Goal: Transaction & Acquisition: Purchase product/service

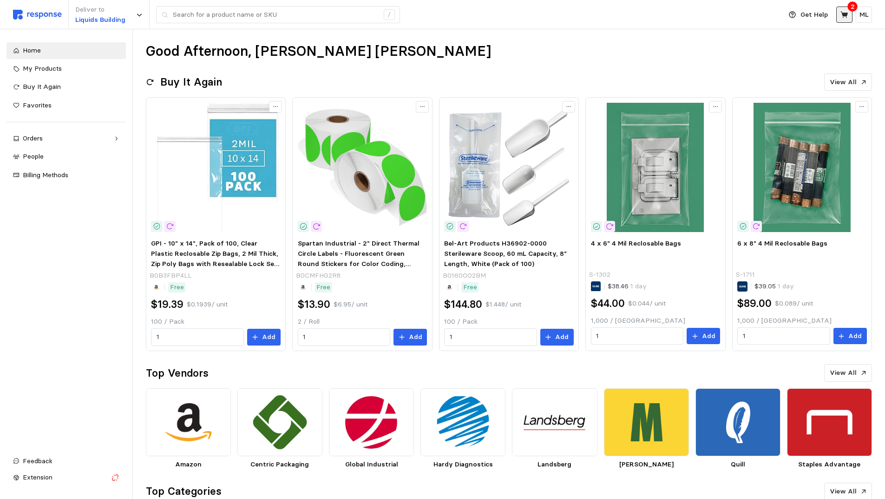
click at [847, 12] on icon at bounding box center [844, 15] width 8 height 8
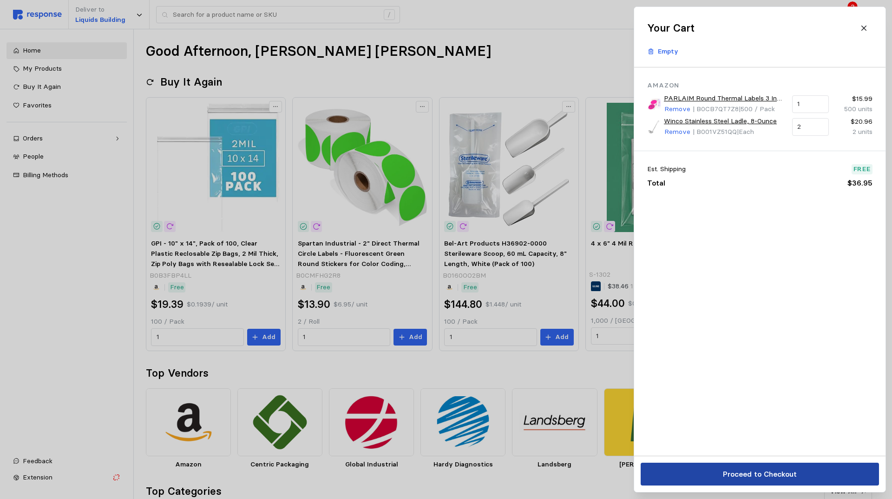
click at [702, 482] on button "Proceed to Checkout" at bounding box center [760, 473] width 238 height 23
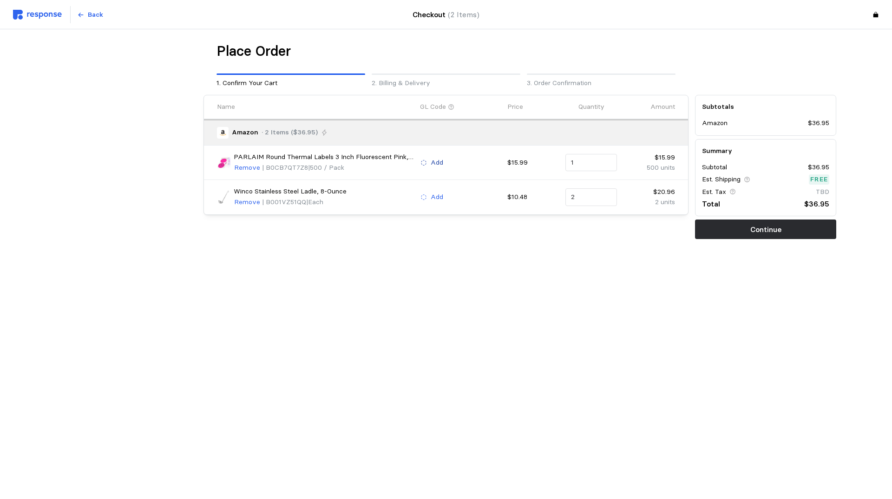
click at [437, 158] on p "Add" at bounding box center [437, 163] width 13 height 10
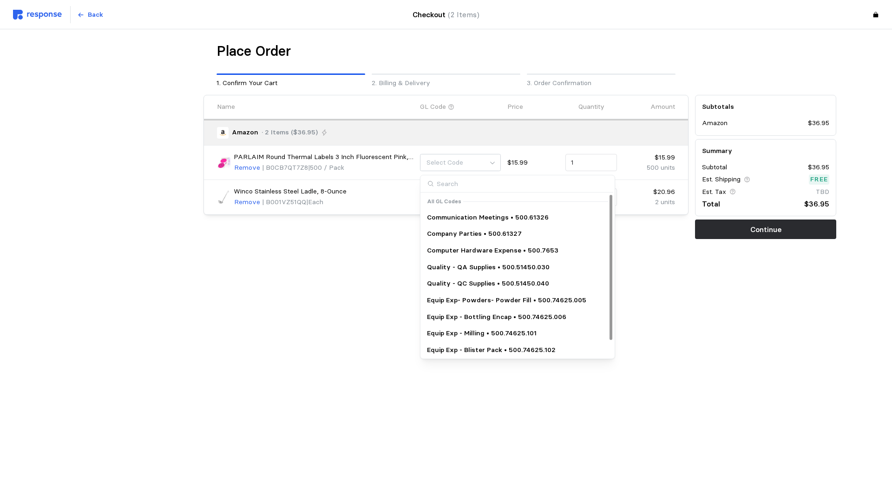
click at [493, 259] on div "Quality - QA Supplies • 500.51450.030" at bounding box center [517, 267] width 191 height 17
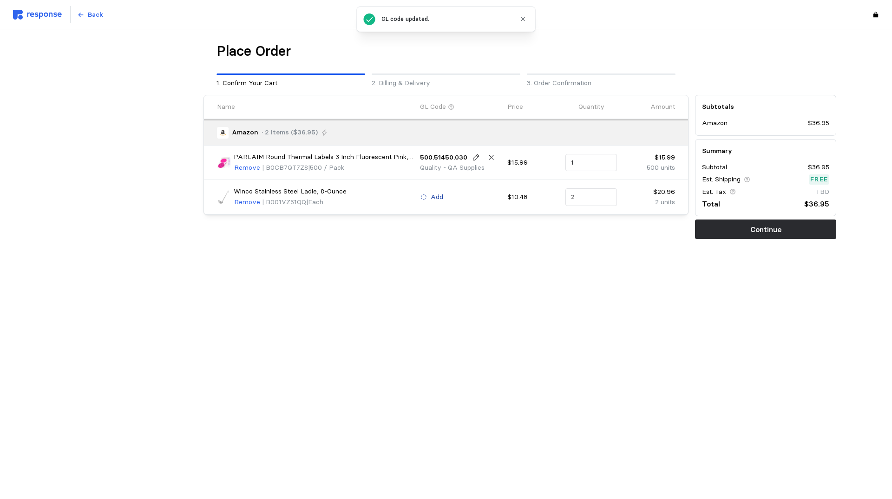
click at [439, 192] on p "Add" at bounding box center [437, 197] width 13 height 10
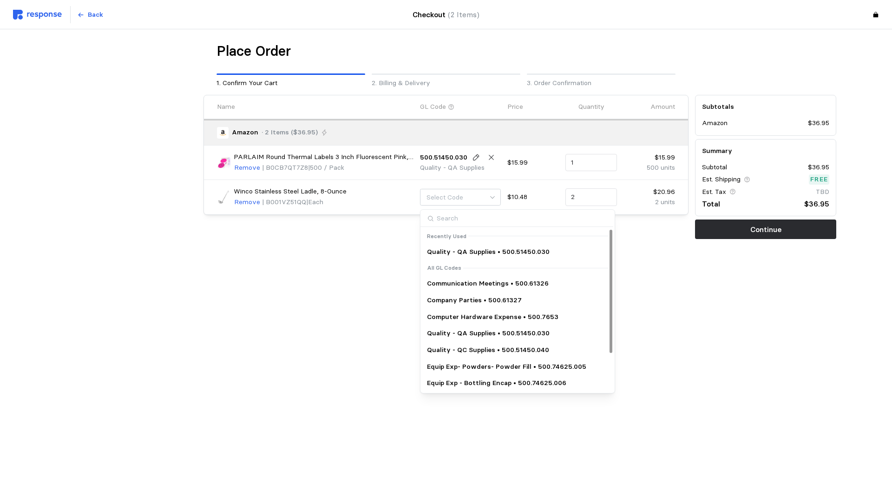
click at [472, 332] on p "Quality - QA Supplies • 500.51450.030" at bounding box center [488, 333] width 123 height 10
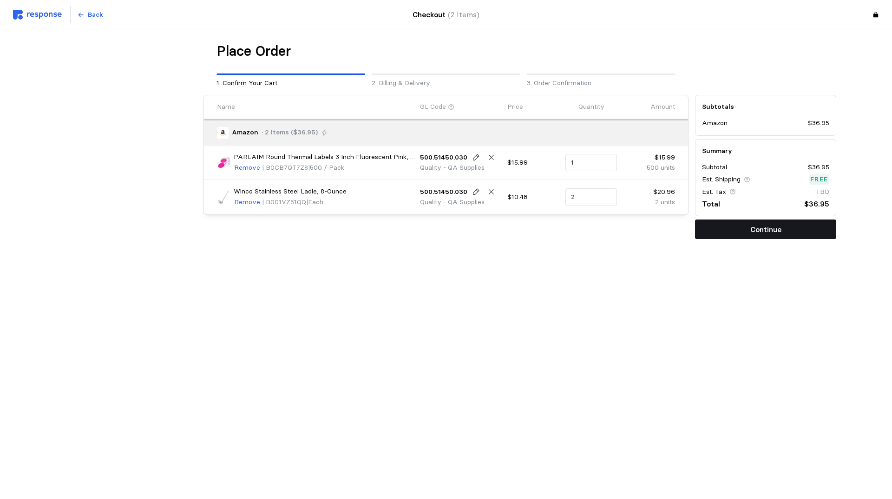
click at [734, 228] on button "Continue" at bounding box center [765, 229] width 141 height 20
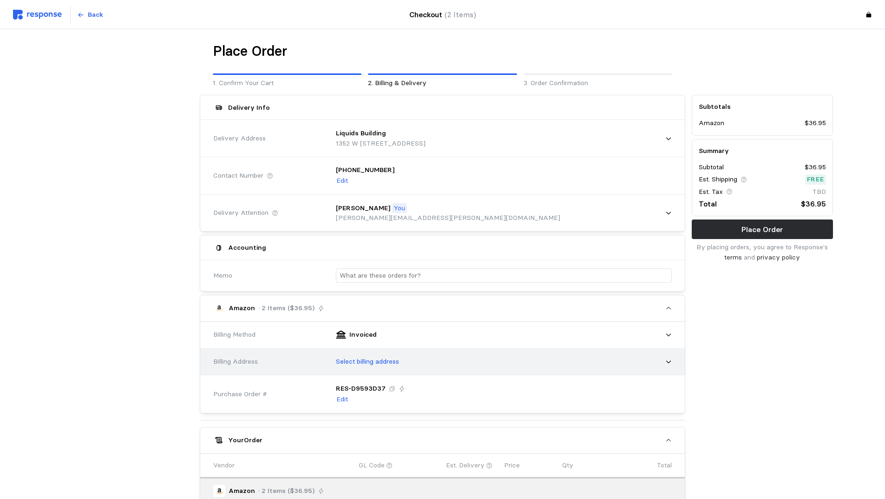
click at [365, 360] on p "Select billing address" at bounding box center [367, 361] width 63 height 10
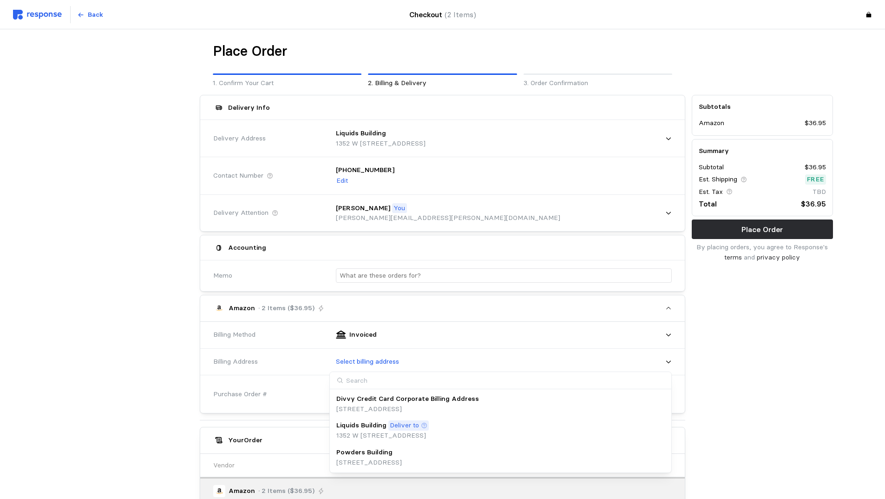
click at [382, 453] on p "Powders Building" at bounding box center [364, 452] width 56 height 10
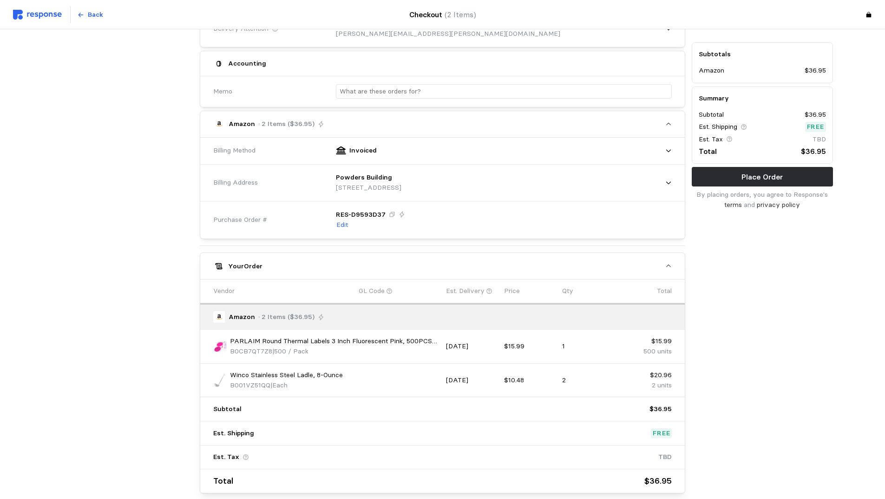
scroll to position [230, 0]
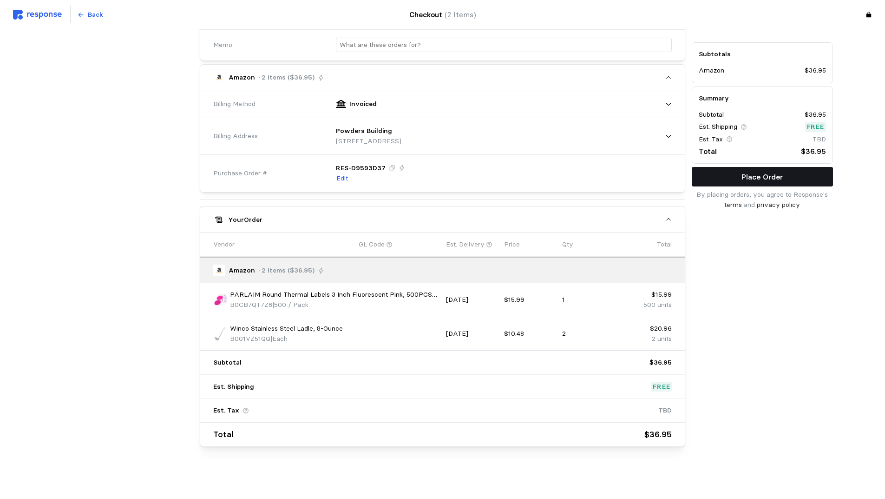
click at [757, 178] on p "Place Order" at bounding box center [762, 177] width 41 height 12
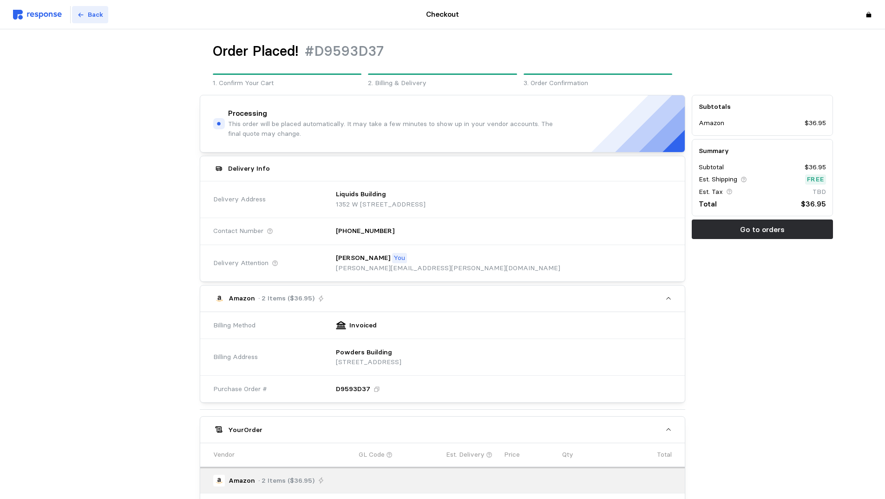
click at [91, 17] on p "Back" at bounding box center [95, 15] width 15 height 10
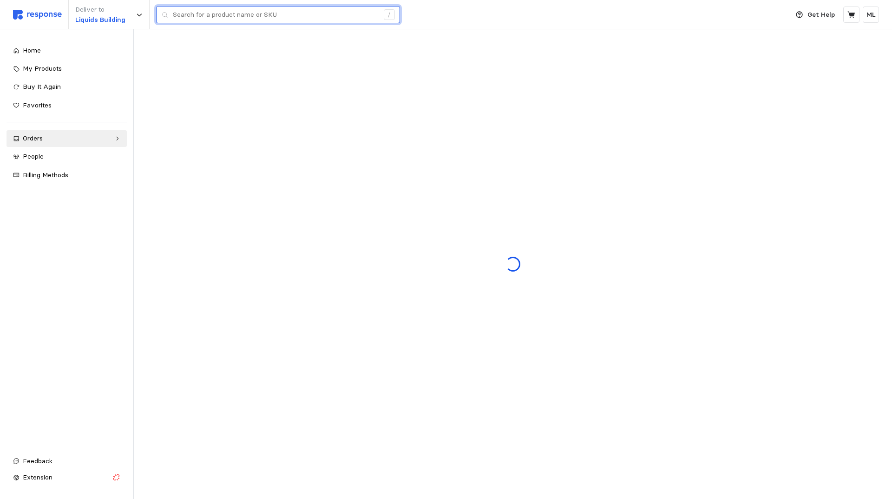
click at [211, 12] on input "text" at bounding box center [276, 15] width 206 height 17
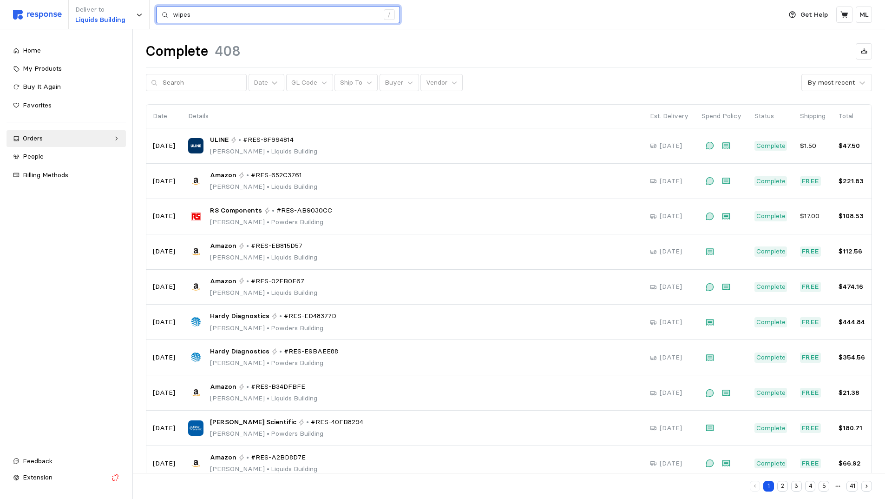
type input "wipes"
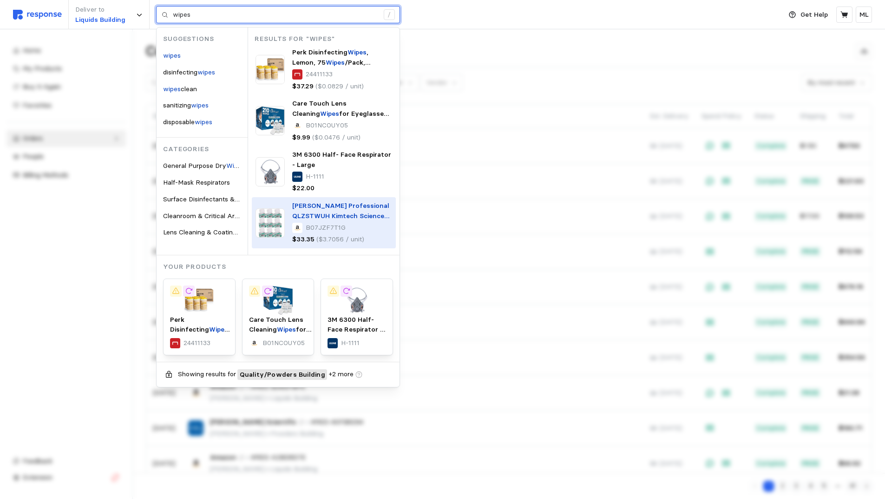
click at [335, 210] on p "Kimberly-Clark Professional QLZSTWUH Kimtech Science Kim Wipes Delicate Task Wi…" at bounding box center [342, 211] width 100 height 20
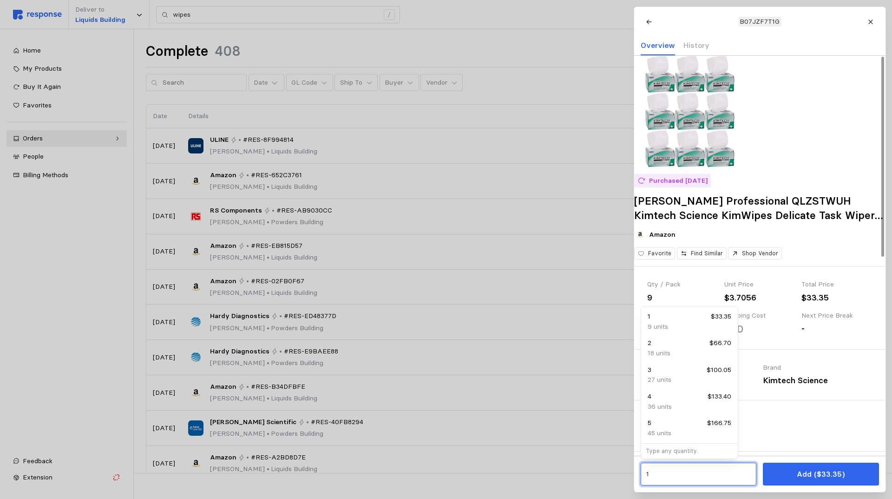
click at [723, 472] on input "1" at bounding box center [698, 474] width 105 height 17
click at [718, 432] on div "45 units" at bounding box center [690, 433] width 84 height 10
type input "5"
click at [704, 472] on input "5" at bounding box center [698, 474] width 105 height 17
click at [704, 471] on input "5" at bounding box center [698, 474] width 105 height 17
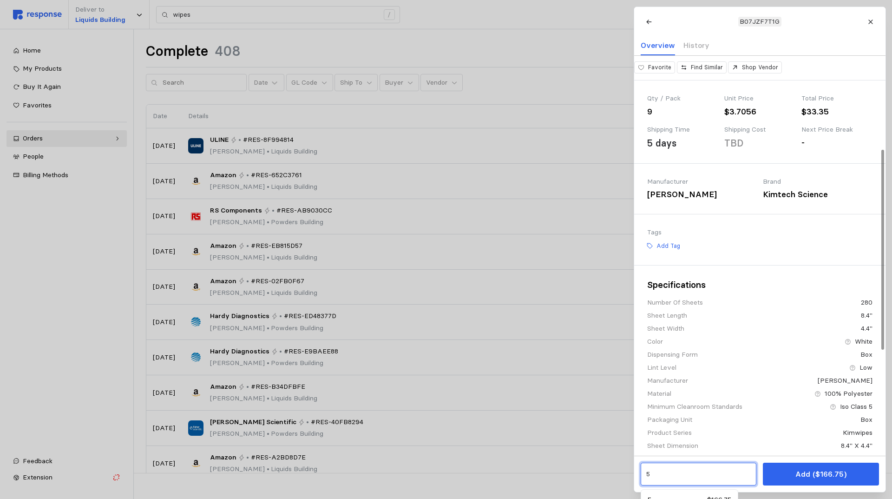
click at [700, 466] on input "5" at bounding box center [698, 474] width 105 height 17
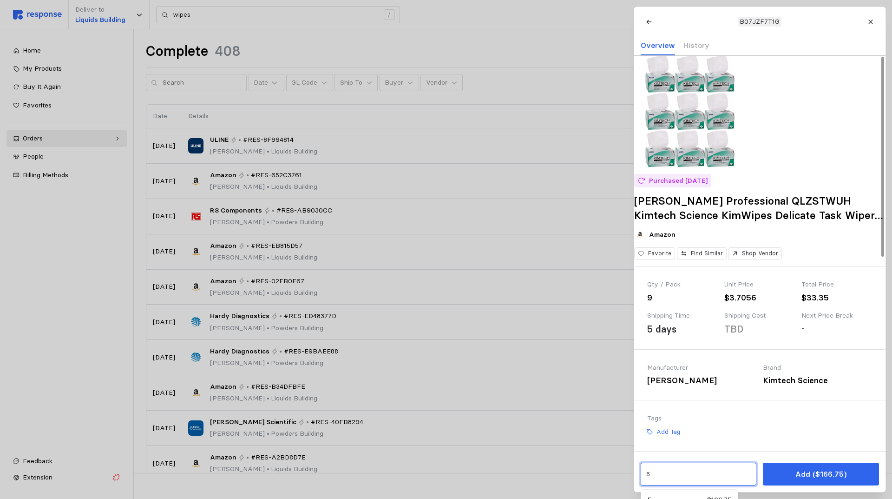
click at [700, 466] on input "5" at bounding box center [698, 474] width 105 height 17
click at [720, 423] on div "Tags" at bounding box center [759, 418] width 225 height 10
click at [708, 466] on input "5" at bounding box center [698, 474] width 105 height 17
click at [757, 423] on div "Tags" at bounding box center [759, 418] width 225 height 10
click at [714, 469] on input "text" at bounding box center [698, 474] width 105 height 17
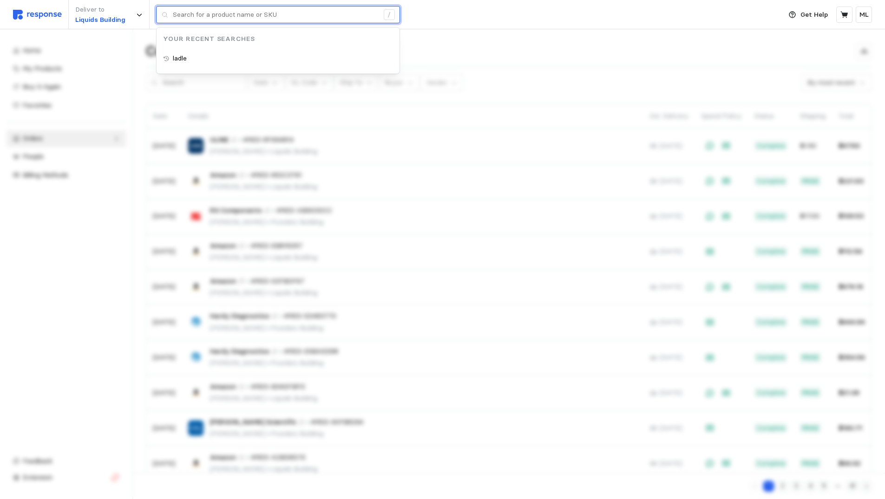
click at [247, 21] on input "text" at bounding box center [276, 15] width 206 height 17
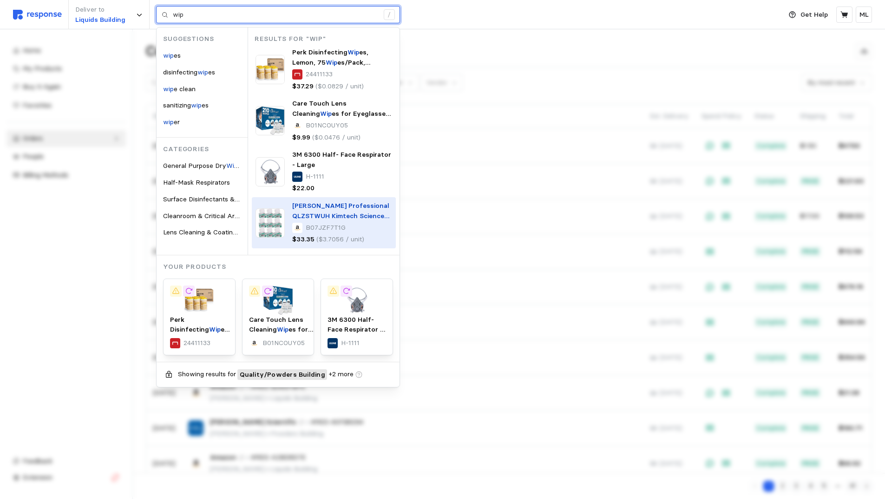
click at [332, 203] on span "Kimberly-Clark Professional QLZSTWUH Kimtech Science Kim" at bounding box center [340, 215] width 97 height 28
type input "wip"
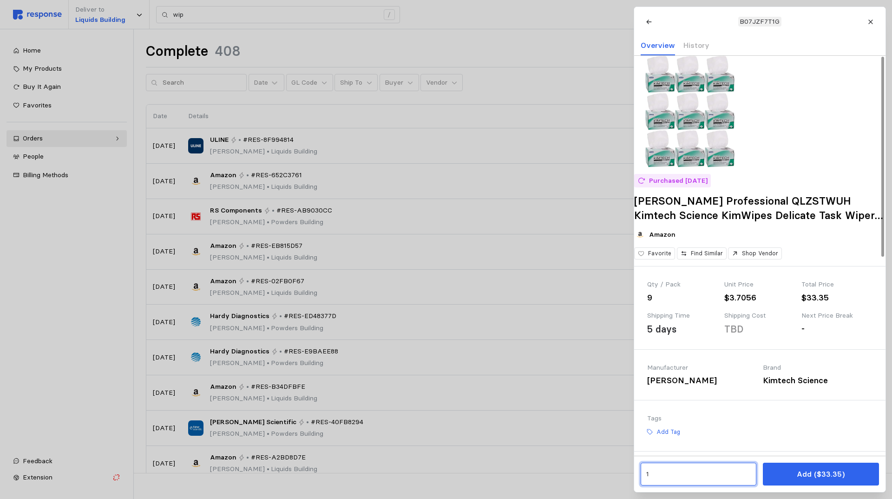
click at [699, 482] on input "1" at bounding box center [698, 474] width 105 height 17
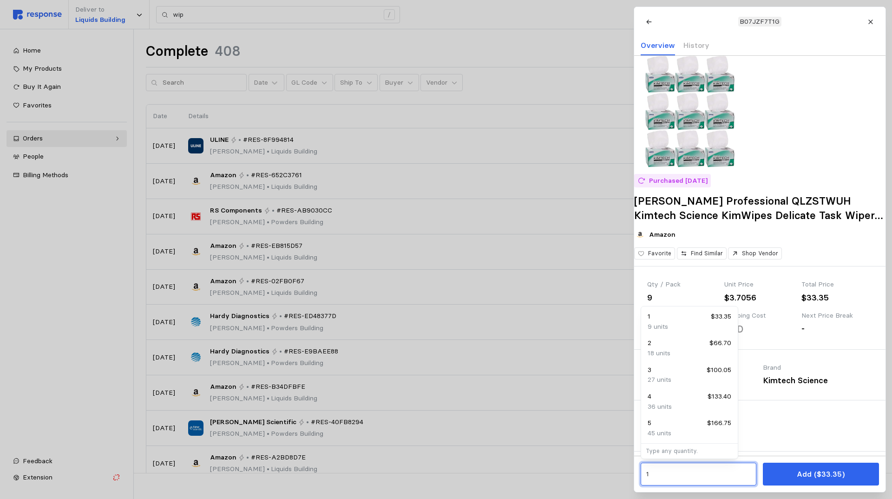
click at [675, 427] on div "5 $166.75" at bounding box center [690, 423] width 84 height 10
type input "5"
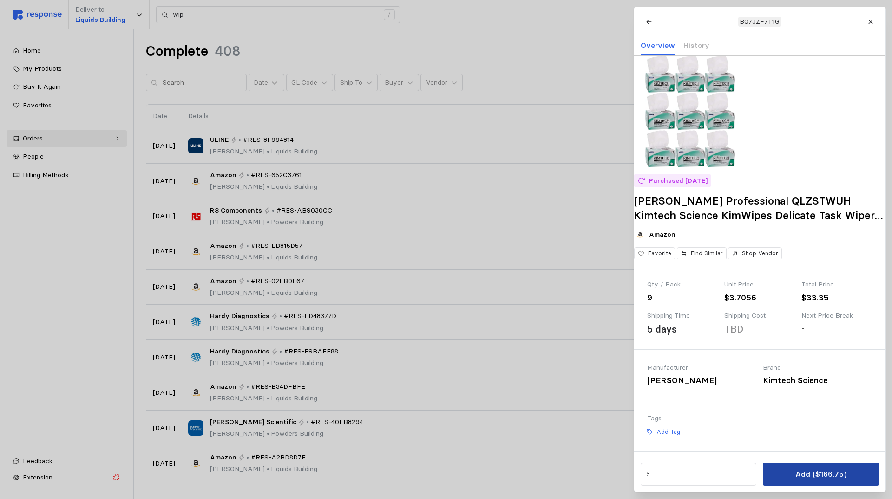
click at [812, 481] on button "Add ($166.75)" at bounding box center [821, 473] width 116 height 23
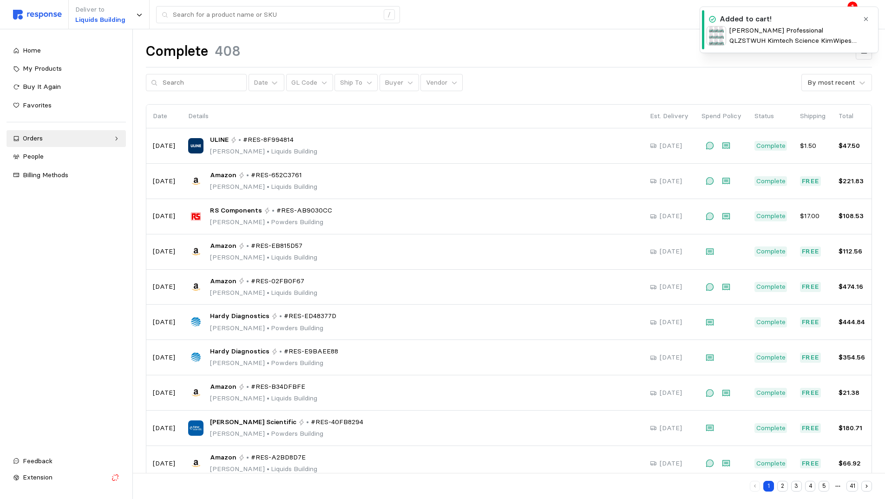
click at [640, 52] on div "Complete 408" at bounding box center [509, 51] width 726 height 18
click at [845, 18] on icon at bounding box center [844, 15] width 8 height 8
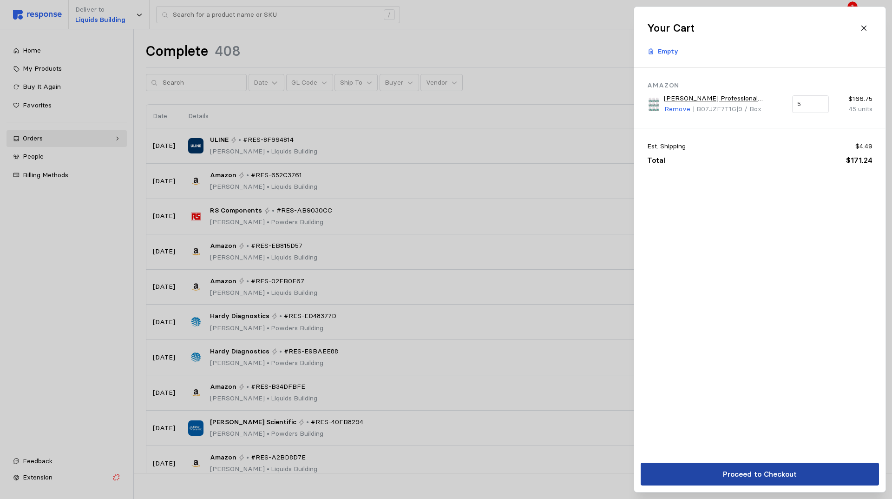
click at [824, 469] on button "Proceed to Checkout" at bounding box center [760, 473] width 238 height 23
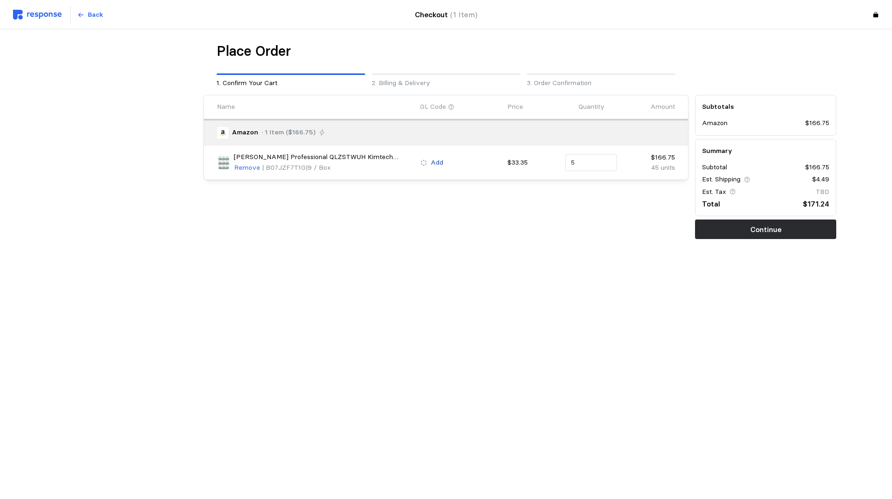
click at [435, 157] on div "Add" at bounding box center [460, 163] width 87 height 18
click at [429, 159] on button "Add" at bounding box center [432, 162] width 24 height 11
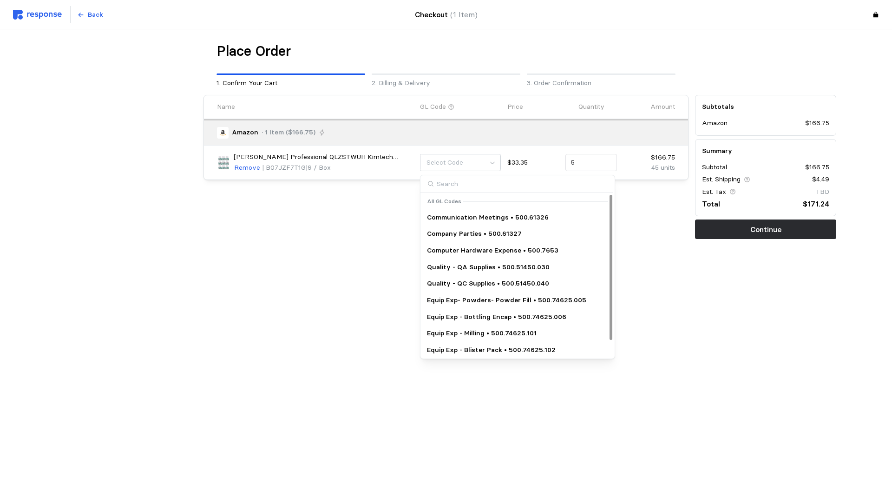
click at [496, 272] on div "Quality - QA Supplies • 500.51450.030" at bounding box center [517, 267] width 191 height 17
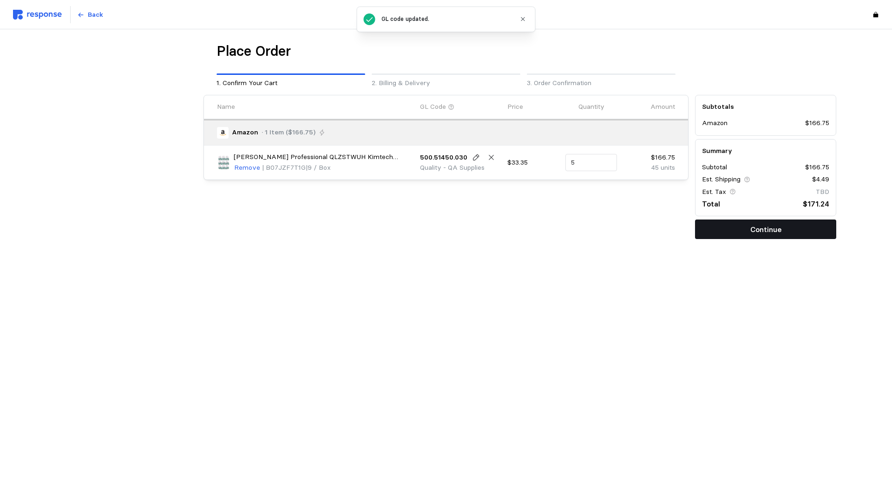
click at [710, 231] on button "Continue" at bounding box center [765, 229] width 141 height 20
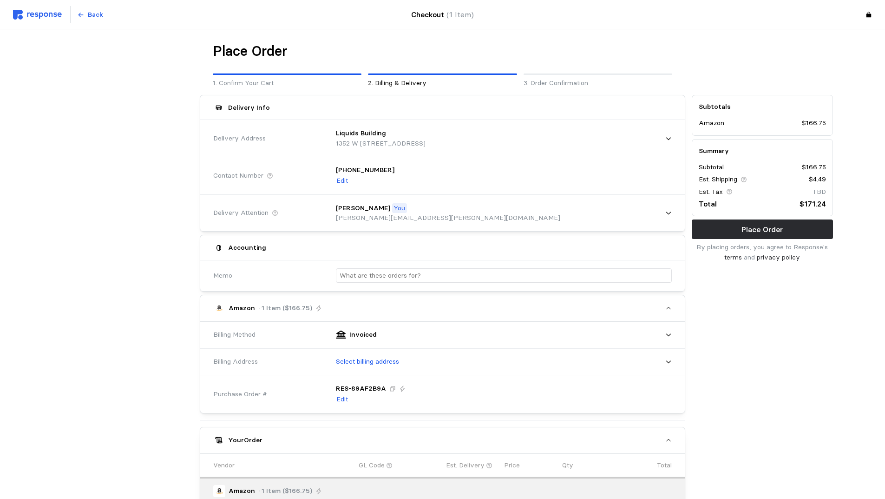
click at [407, 267] on div at bounding box center [500, 275] width 342 height 27
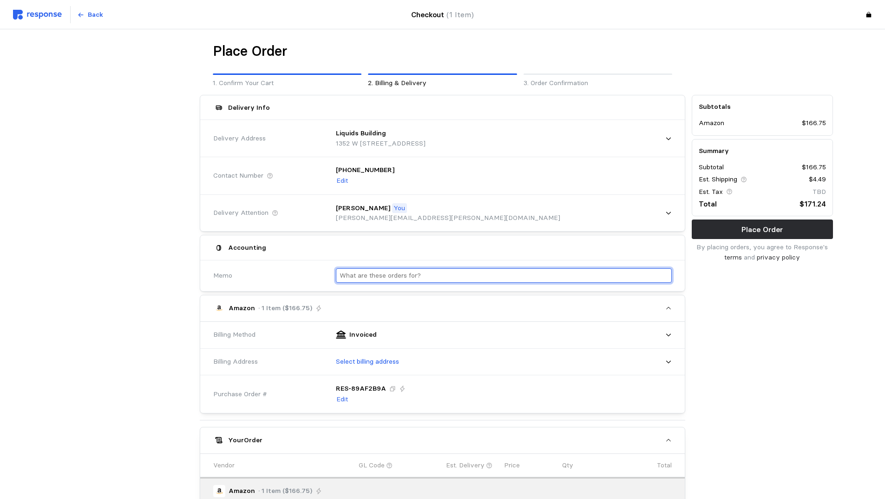
click at [414, 274] on input "text" at bounding box center [504, 275] width 328 height 13
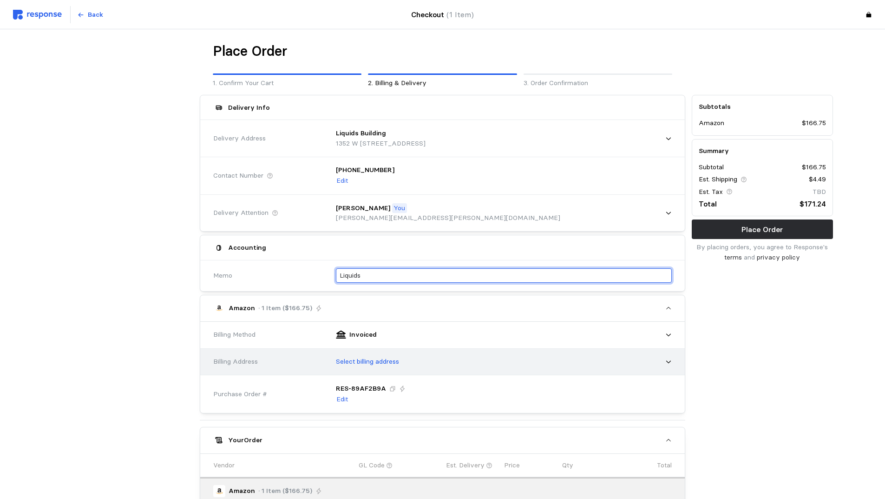
type input "Liquids"
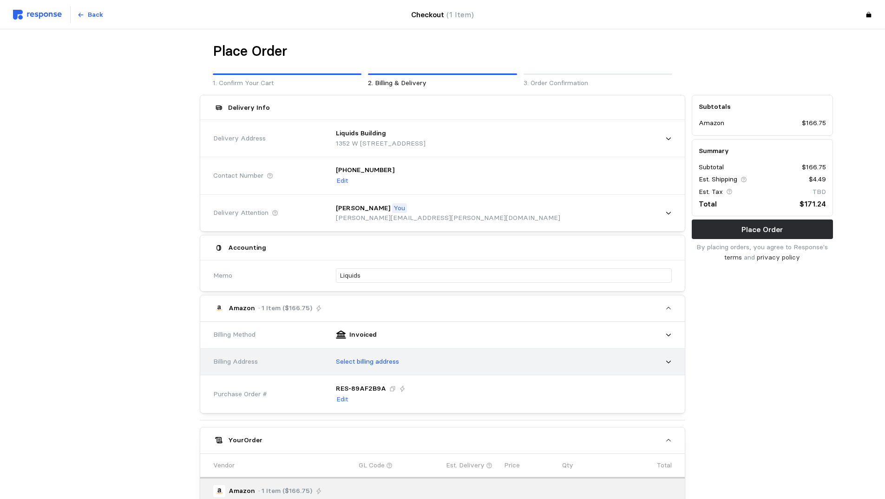
click at [397, 362] on p "Select billing address" at bounding box center [367, 361] width 63 height 10
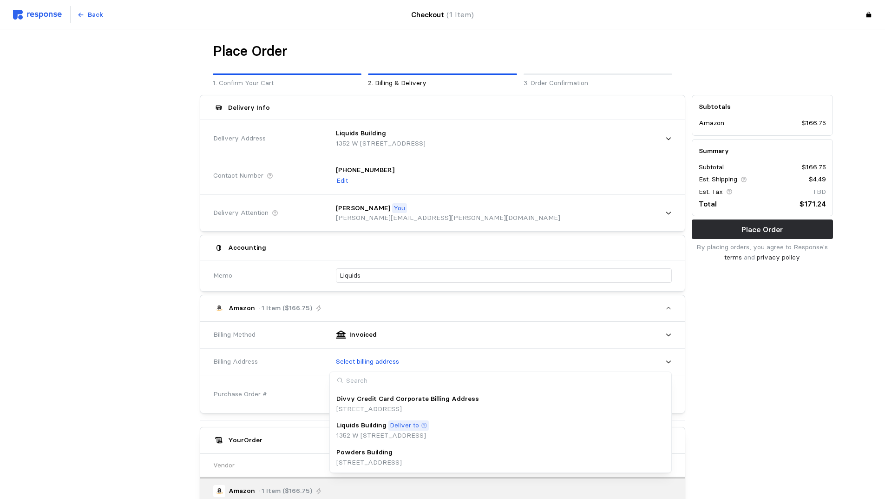
click at [400, 451] on div "Powders Building" at bounding box center [369, 452] width 66 height 10
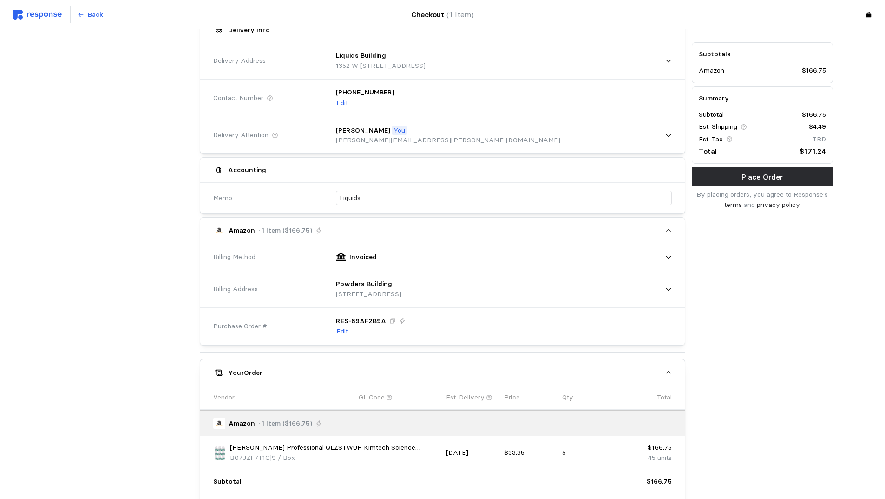
scroll to position [197, 0]
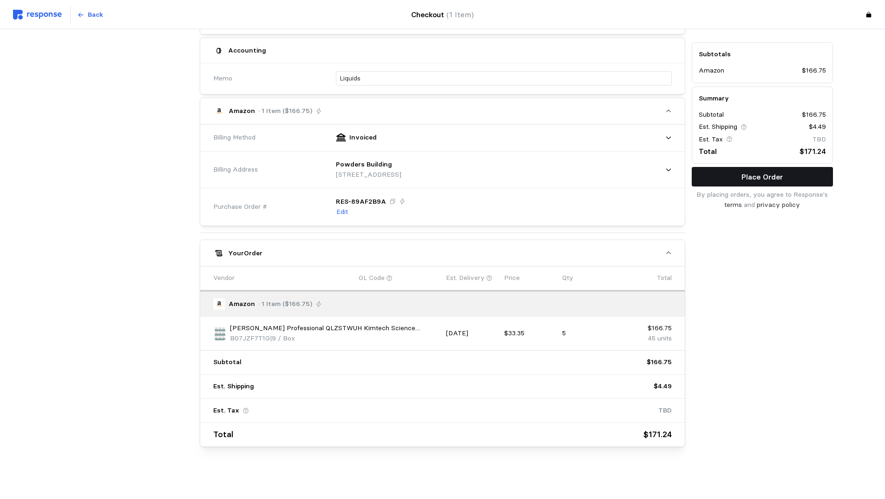
click at [715, 180] on button "Place Order" at bounding box center [762, 177] width 141 height 20
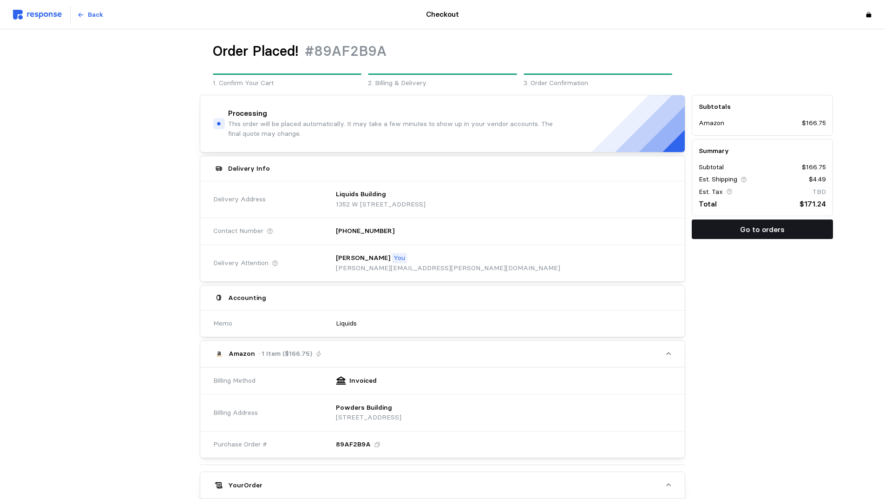
click at [788, 223] on button "Go to orders" at bounding box center [762, 229] width 141 height 20
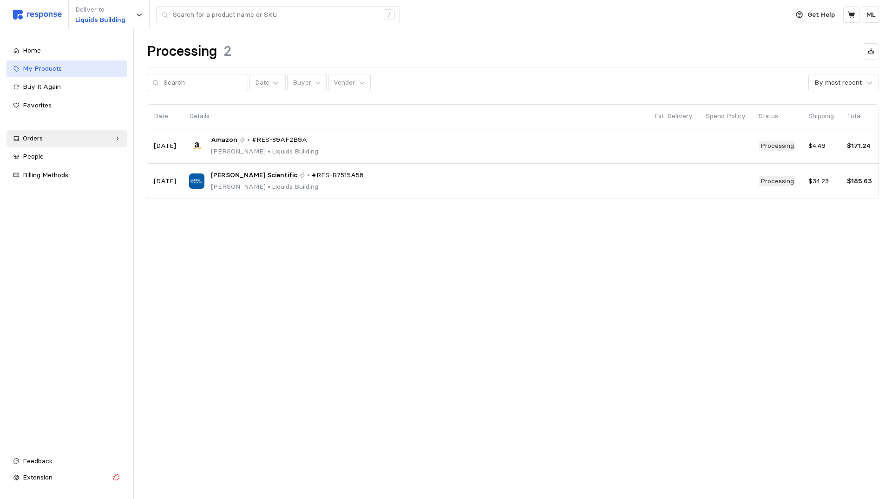
click at [62, 75] on link "My Products" at bounding box center [67, 68] width 120 height 17
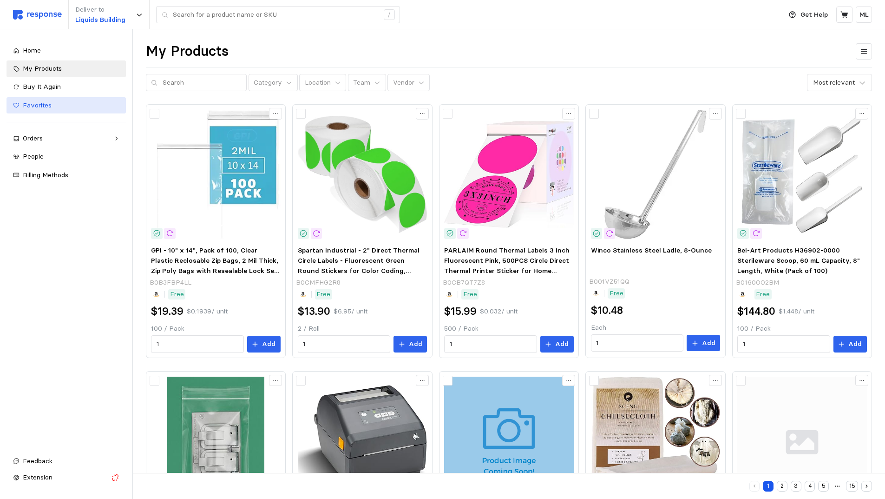
click at [53, 110] on div "Favorites" at bounding box center [71, 105] width 97 height 10
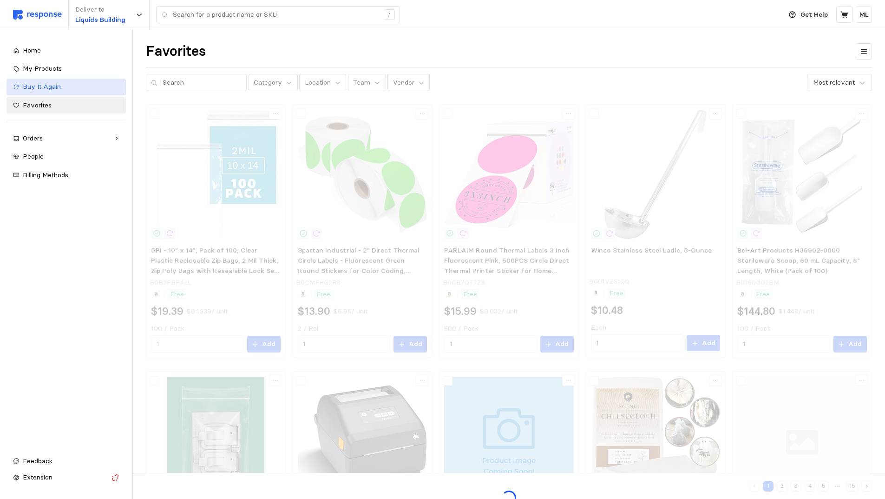
click at [52, 94] on link "Buy It Again" at bounding box center [66, 87] width 119 height 17
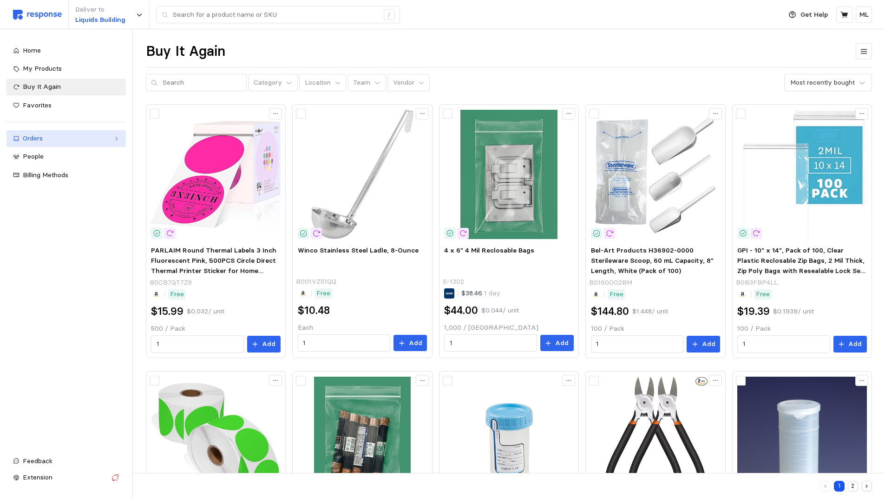
click at [46, 143] on div "Orders" at bounding box center [66, 138] width 87 height 10
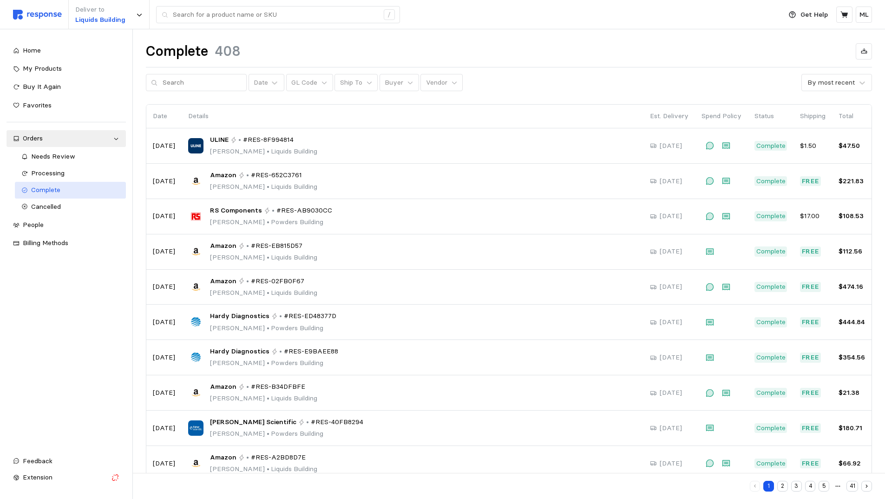
click at [66, 185] on div "Complete" at bounding box center [75, 190] width 88 height 10
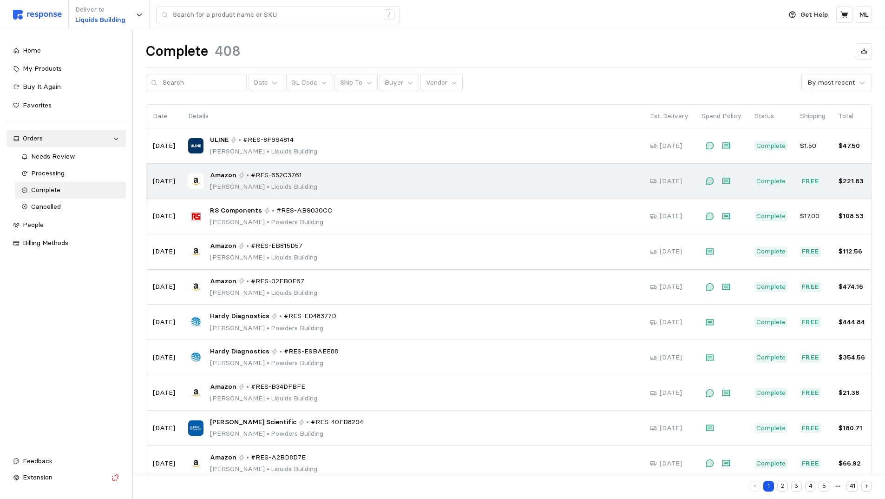
click at [280, 182] on p "Maria Paula Lopez • Liquids Building" at bounding box center [263, 187] width 107 height 10
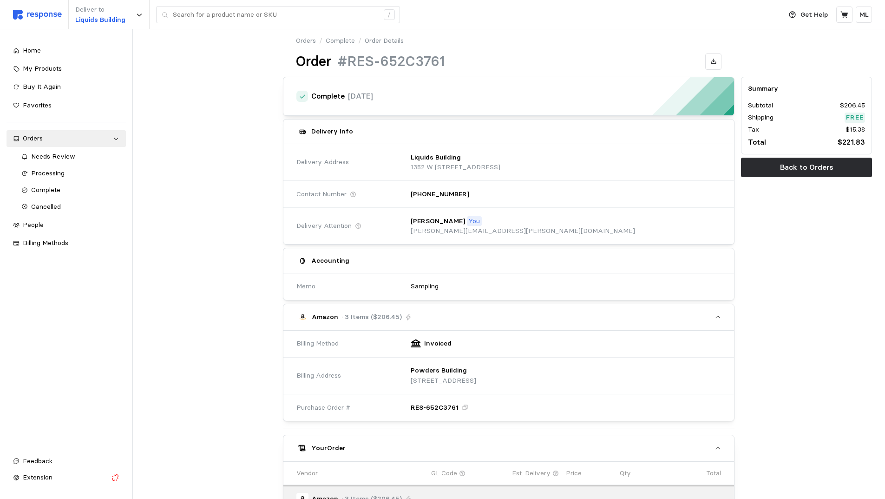
scroll to position [269, 0]
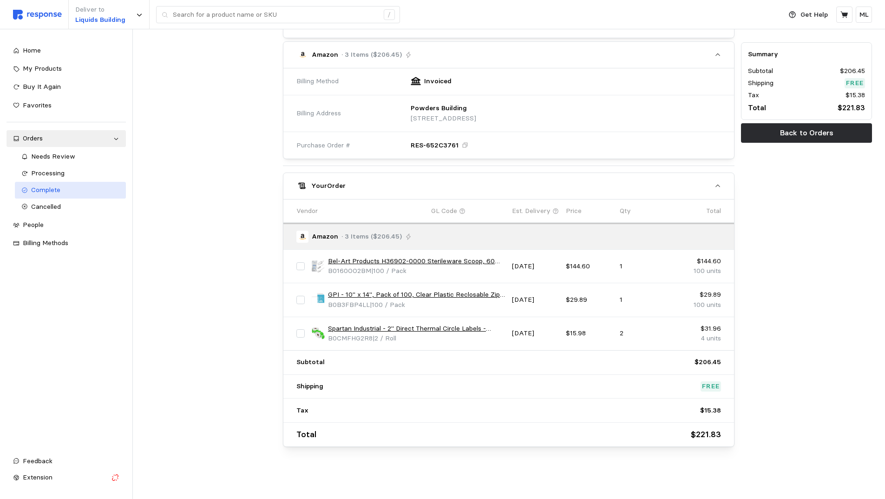
click at [59, 191] on span "Complete" at bounding box center [45, 189] width 29 height 8
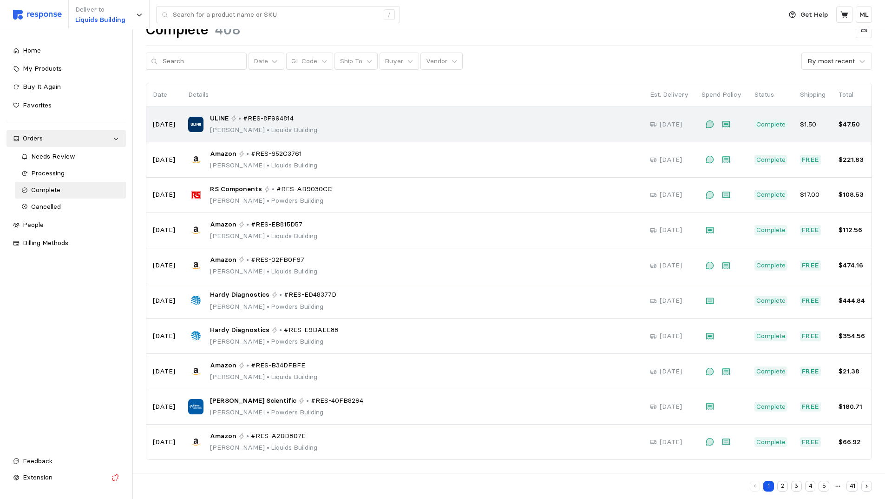
click at [235, 132] on p "Maria Paula Lopez • Liquids Building" at bounding box center [263, 130] width 107 height 10
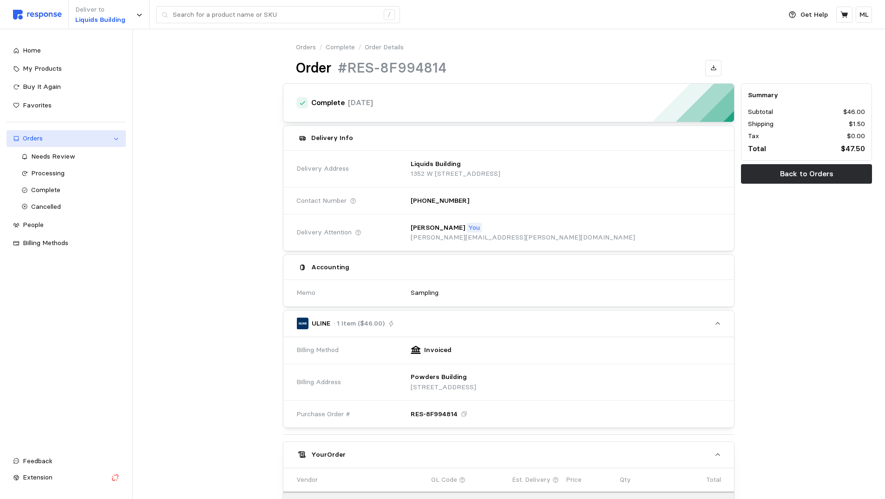
click at [67, 144] on link "Orders" at bounding box center [66, 138] width 119 height 17
click at [60, 179] on link "Processing" at bounding box center [70, 173] width 111 height 17
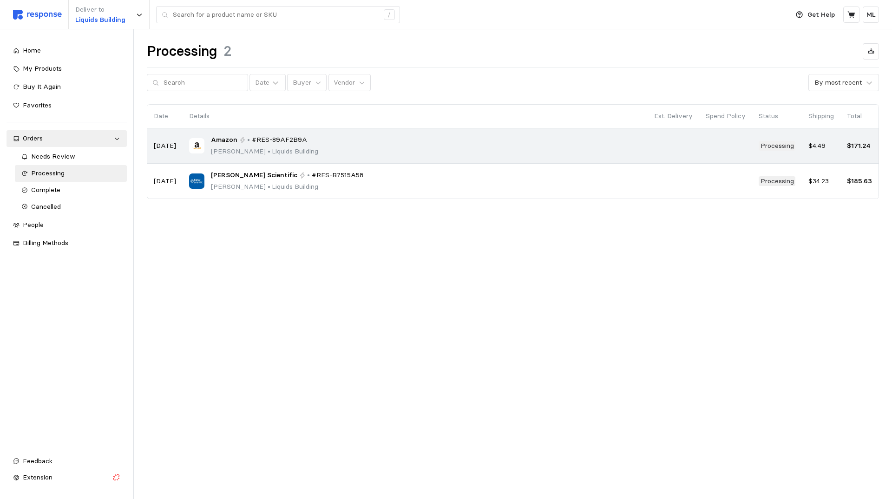
click at [211, 154] on p "Maria Paula Lopez • Liquids Building" at bounding box center [264, 151] width 107 height 10
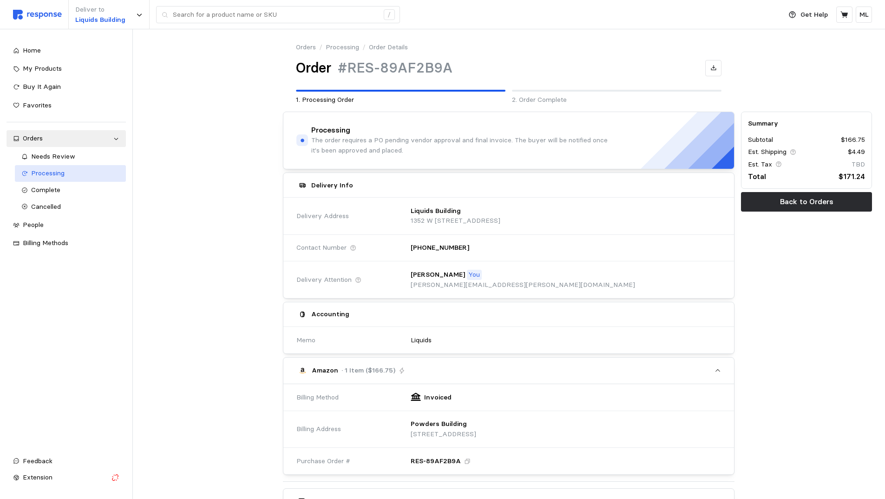
click at [72, 176] on div "Processing" at bounding box center [75, 173] width 88 height 10
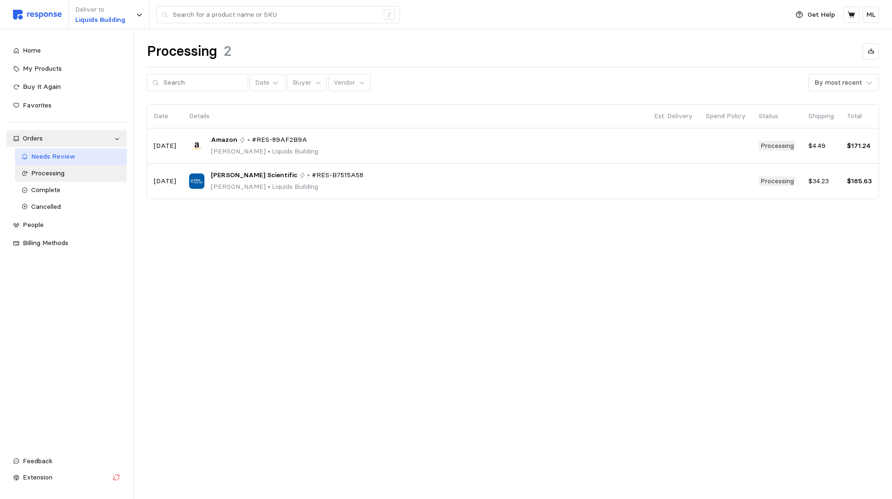
click at [78, 152] on div "Needs Review" at bounding box center [76, 156] width 90 height 10
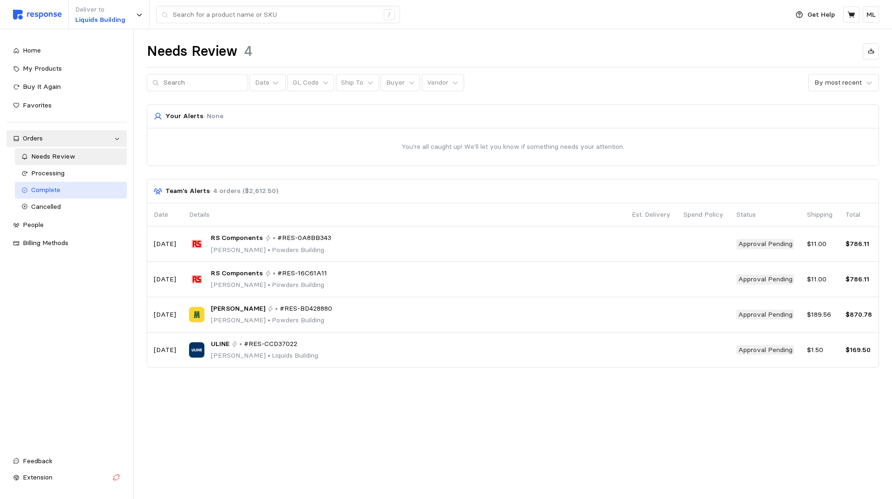
click at [68, 185] on div "Complete" at bounding box center [76, 190] width 90 height 10
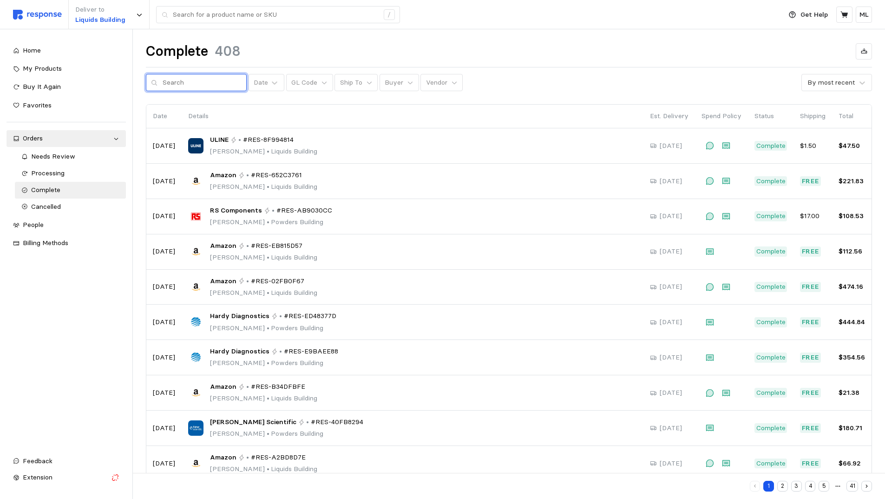
click at [204, 76] on input "text" at bounding box center [202, 82] width 79 height 17
click at [436, 87] on p "Vendor" at bounding box center [436, 83] width 21 height 10
click at [388, 71] on div "Complete 408 Date GL Code Ship To Buyer Vendor By most recent" at bounding box center [509, 66] width 726 height 49
click at [395, 78] on button "Buyer" at bounding box center [399, 83] width 39 height 18
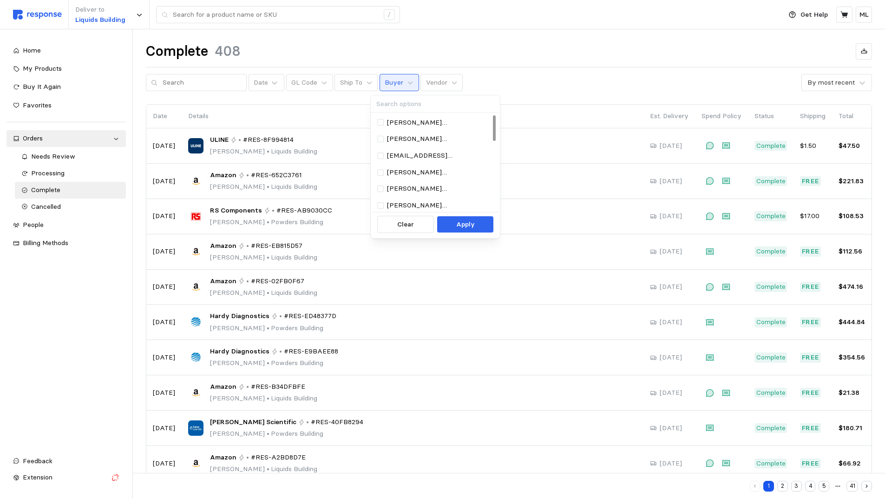
click at [444, 109] on input at bounding box center [435, 103] width 128 height 17
type input "pa"
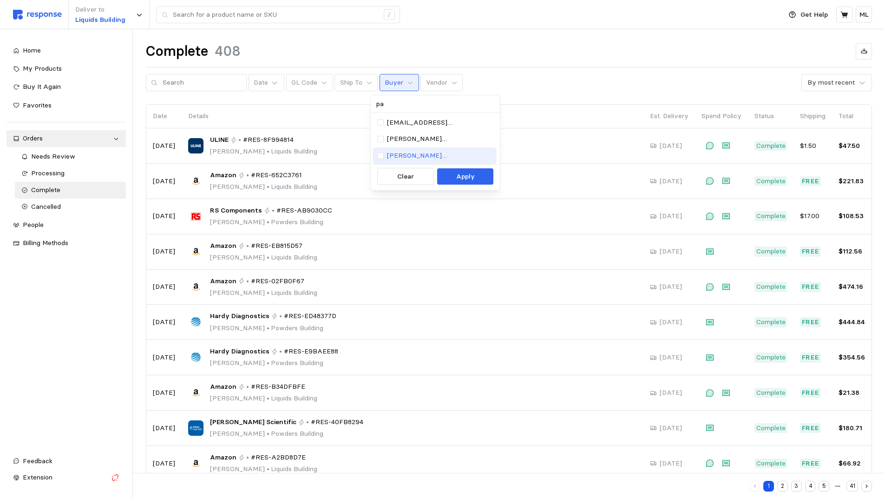
click at [440, 151] on p "paula.lopez@pharmatechlabs.com" at bounding box center [439, 156] width 105 height 10
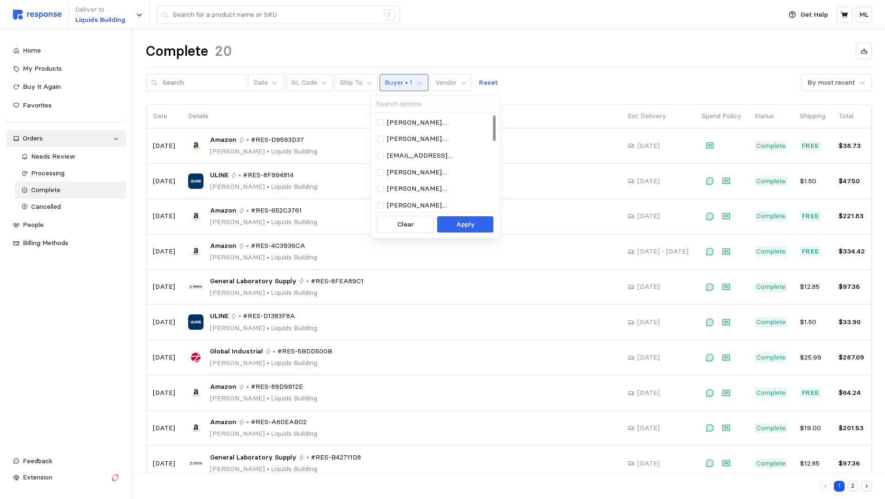
type input "p"
click at [330, 114] on p "Details" at bounding box center [401, 116] width 427 height 10
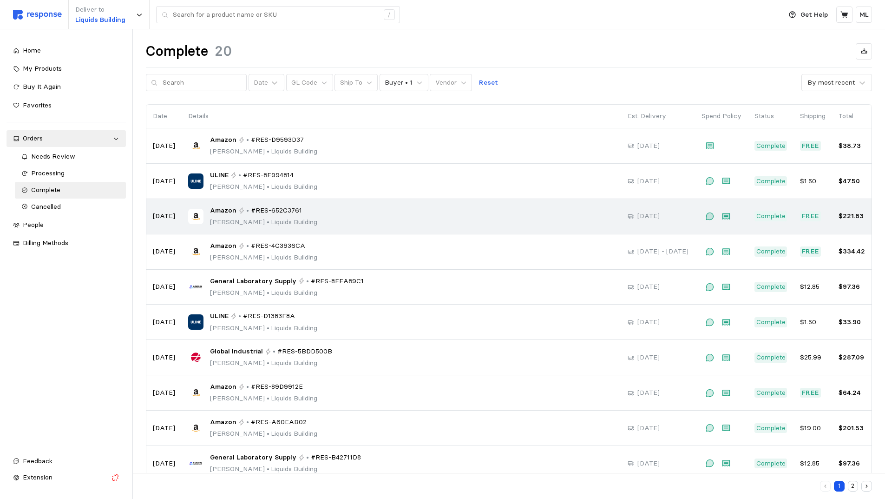
click at [239, 218] on p "Maria Paula Lopez • Liquids Building" at bounding box center [263, 222] width 107 height 10
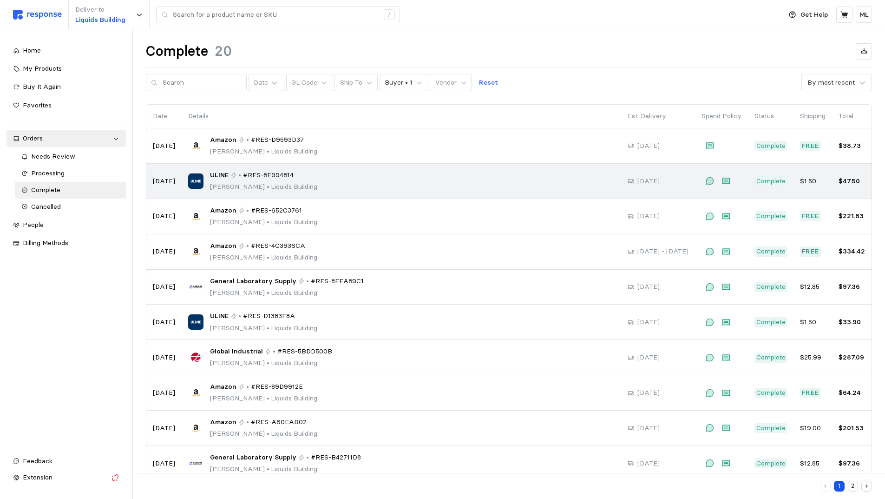
click at [276, 192] on td "ULINE • #RES-8F994814 Maria Paula Lopez • Liquids Building" at bounding box center [402, 181] width 440 height 35
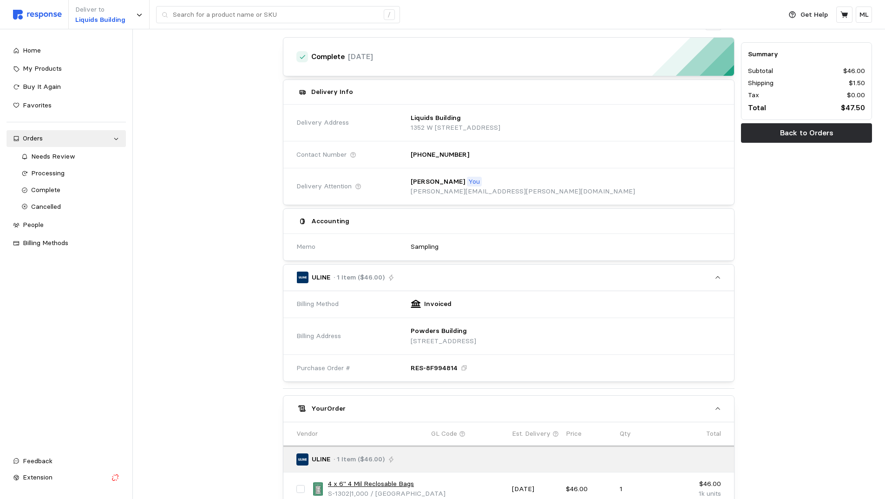
scroll to position [139, 0]
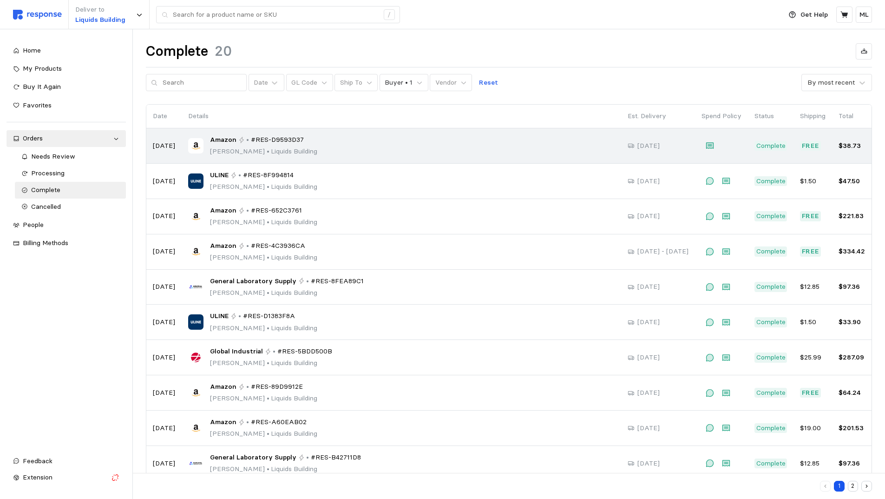
click at [259, 144] on span "#RES-D9593D37" at bounding box center [277, 140] width 53 height 10
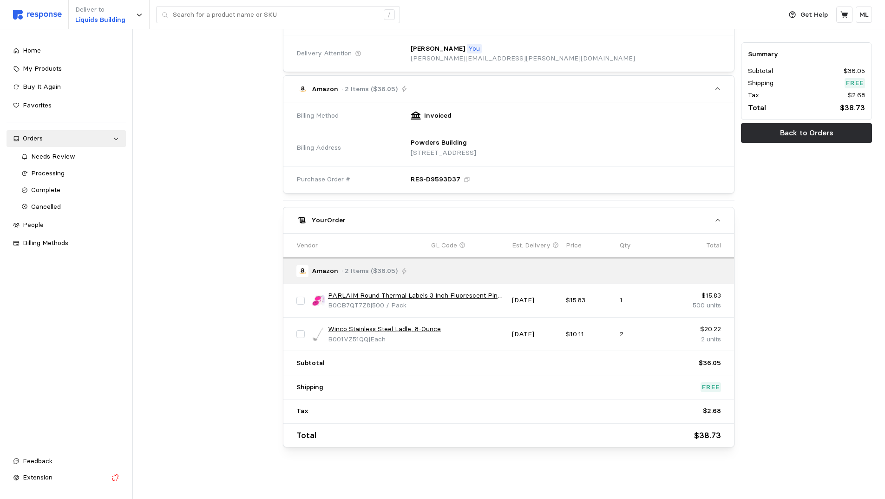
scroll to position [179, 0]
